Goal: Task Accomplishment & Management: Use online tool/utility

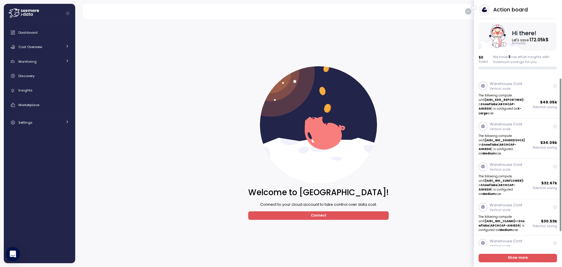
drag, startPoint x: 137, startPoint y: 65, endPoint x: 99, endPoint y: 58, distance: 38.9
click at [134, 65] on div "Welcome to [GEOGRAPHIC_DATA]! Connect to your cloud account to take control ove…" at bounding box center [318, 143] width 471 height 240
click at [36, 32] on span "Dashboard" at bounding box center [27, 32] width 19 height 5
click at [23, 35] on div "Dashboard" at bounding box center [43, 33] width 51 height 6
click at [290, 217] on span "Connect" at bounding box center [318, 215] width 131 height 8
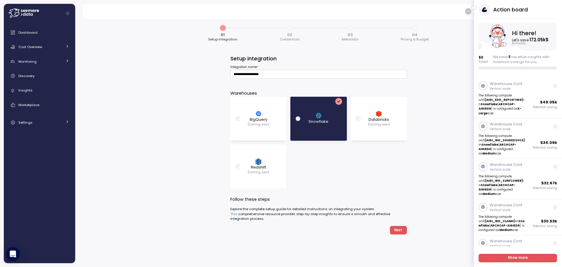
click at [475, 9] on button "button" at bounding box center [473, 7] width 5 height 5
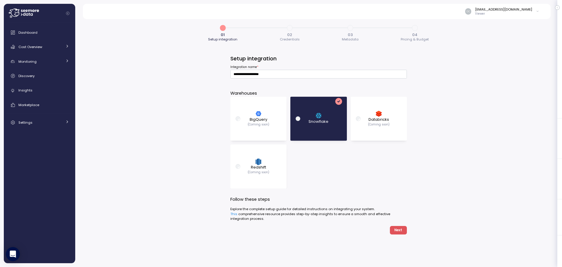
click at [507, 13] on p "Viewer" at bounding box center [503, 14] width 57 height 4
click at [486, 42] on div "**********" at bounding box center [318, 140] width 487 height 251
click at [414, 34] on span "04" at bounding box center [414, 35] width 5 height 4
click at [399, 235] on form "**********" at bounding box center [318, 156] width 176 height 213
click at [22, 48] on span "Cost Overview" at bounding box center [30, 46] width 24 height 5
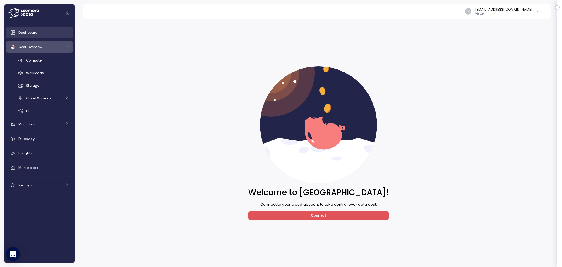
click at [24, 28] on link "Dashboard" at bounding box center [39, 33] width 67 height 12
click at [318, 217] on span "Connect" at bounding box center [319, 215] width 16 height 8
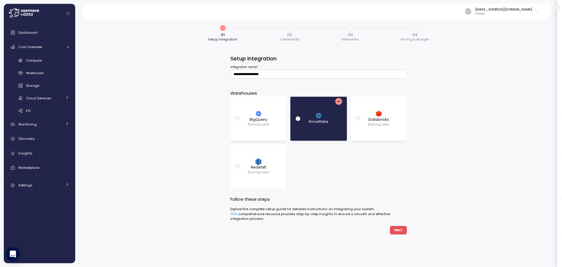
click at [396, 230] on span "Next" at bounding box center [398, 230] width 8 height 8
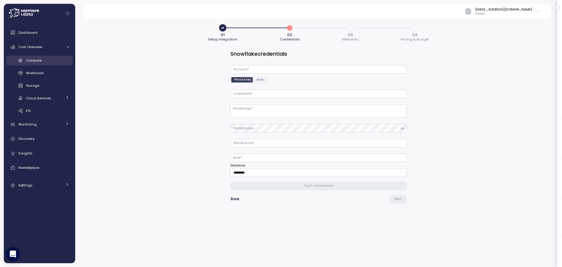
click at [30, 64] on link "Compute" at bounding box center [39, 61] width 67 height 10
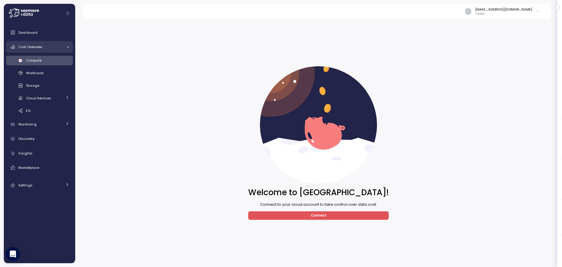
click at [33, 50] on link "Cost Overview" at bounding box center [39, 47] width 67 height 12
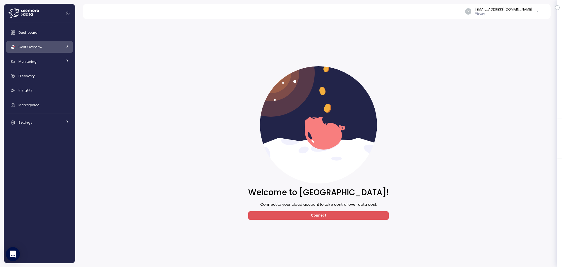
click at [33, 50] on link "Cost Overview" at bounding box center [39, 47] width 67 height 12
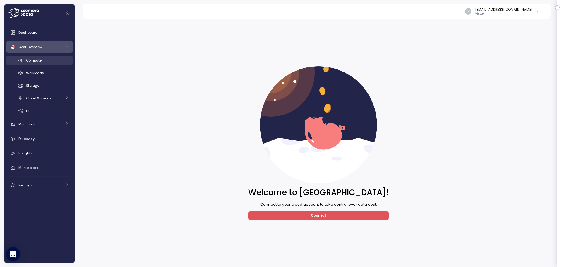
click at [33, 57] on div "Compute" at bounding box center [47, 60] width 43 height 6
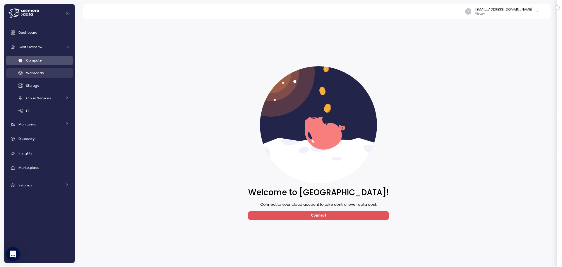
click at [35, 69] on link "Workloads" at bounding box center [39, 73] width 67 height 10
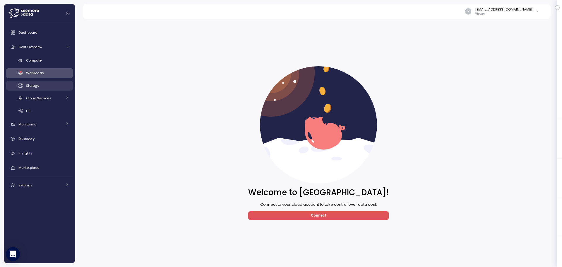
click at [31, 84] on span "Storage" at bounding box center [32, 85] width 13 height 5
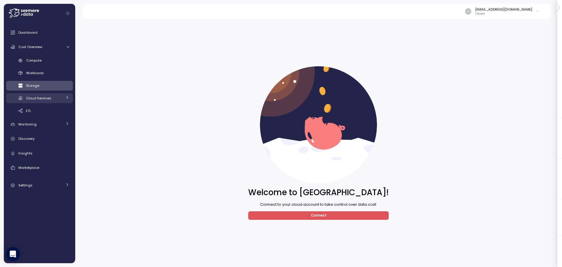
click at [29, 97] on span "Cloud Services" at bounding box center [38, 98] width 25 height 5
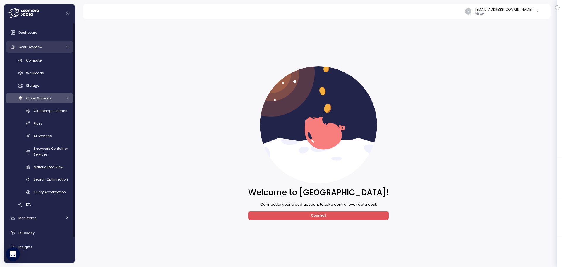
click at [30, 47] on span "Cost Overview" at bounding box center [30, 46] width 24 height 5
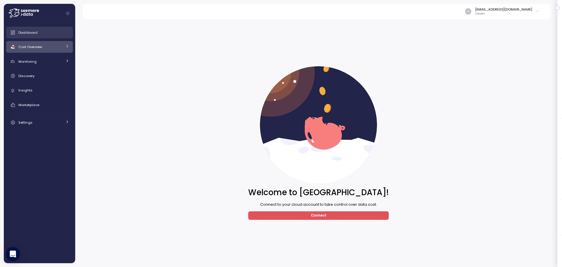
click at [30, 34] on span "Dashboard" at bounding box center [27, 32] width 19 height 5
click at [536, 11] on icon at bounding box center [537, 11] width 3 height 7
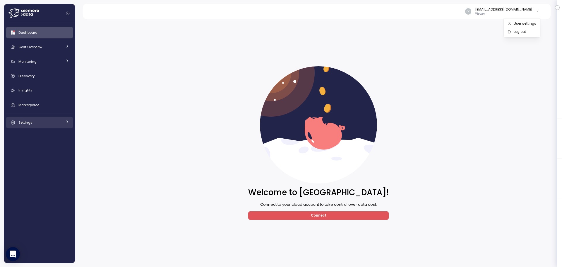
click at [46, 125] on div "Settings" at bounding box center [40, 122] width 44 height 6
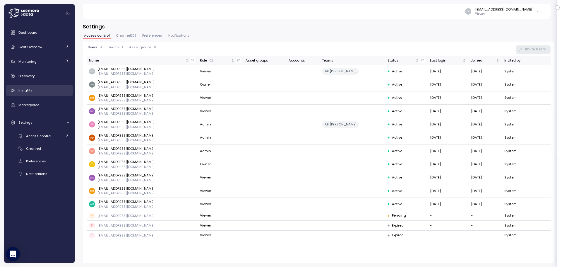
click at [27, 92] on span "Insights" at bounding box center [25, 90] width 14 height 5
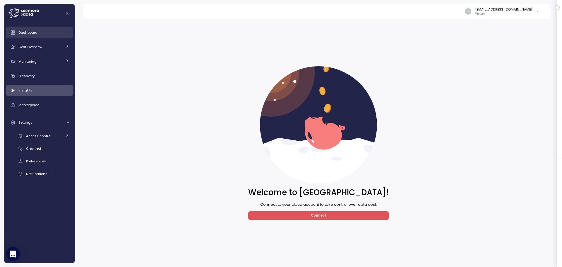
click at [31, 32] on span "Dashboard" at bounding box center [27, 32] width 19 height 5
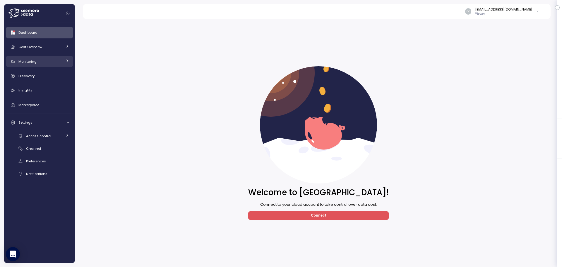
click at [22, 59] on span "Monitoring" at bounding box center [27, 61] width 18 height 5
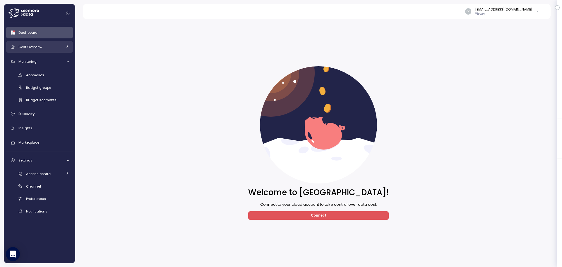
click at [37, 47] on span "Cost Overview" at bounding box center [30, 46] width 24 height 5
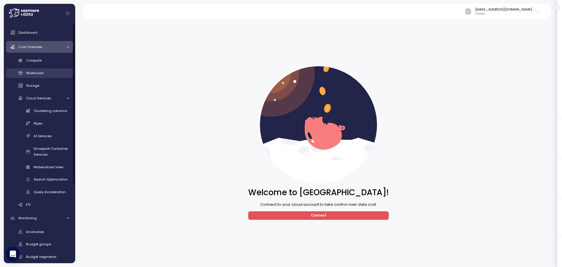
click at [38, 72] on span "Workloads" at bounding box center [35, 73] width 18 height 5
click at [34, 48] on span "Cost Overview" at bounding box center [30, 46] width 24 height 5
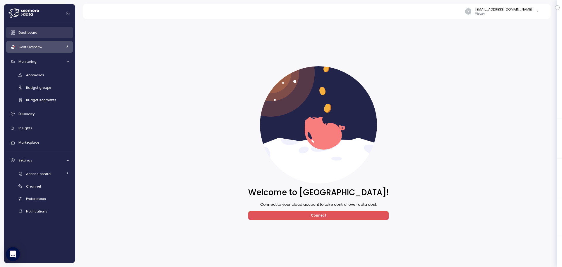
click at [32, 35] on link "Dashboard" at bounding box center [39, 33] width 67 height 12
click at [303, 217] on span "Connect" at bounding box center [318, 215] width 131 height 8
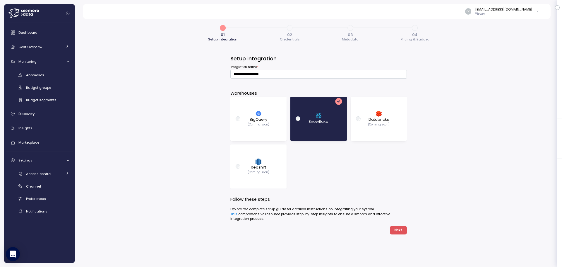
click at [399, 231] on span "Next" at bounding box center [398, 230] width 8 height 8
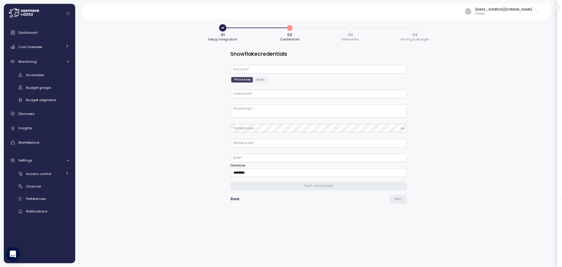
click at [259, 79] on span "Basic" at bounding box center [261, 79] width 8 height 4
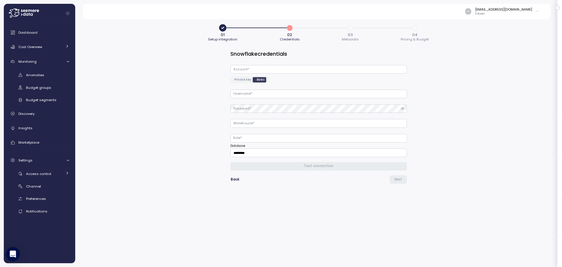
click at [234, 78] on span "Private key" at bounding box center [242, 79] width 17 height 4
